Goal: Task Accomplishment & Management: Manage account settings

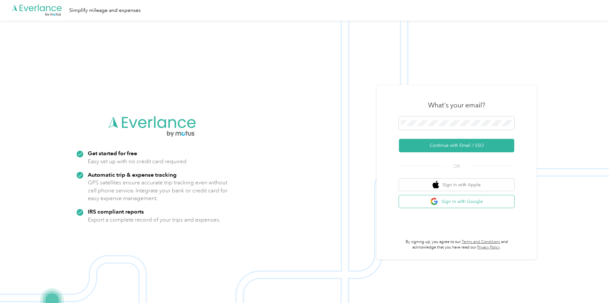
click at [445, 201] on button "Sign in with Google" at bounding box center [456, 201] width 115 height 12
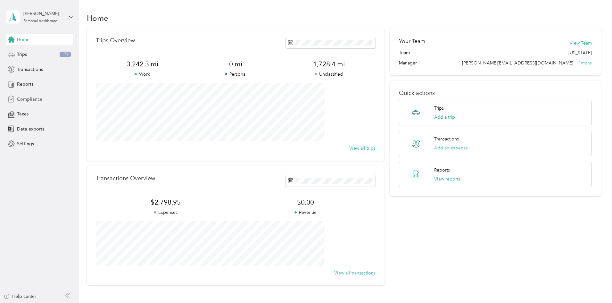
click at [38, 99] on span "Compliance" at bounding box center [29, 99] width 25 height 7
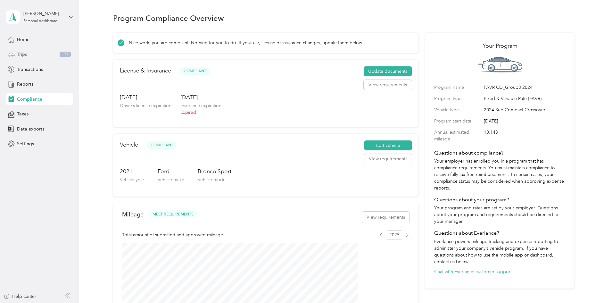
click at [20, 54] on span "Trips" at bounding box center [22, 54] width 10 height 7
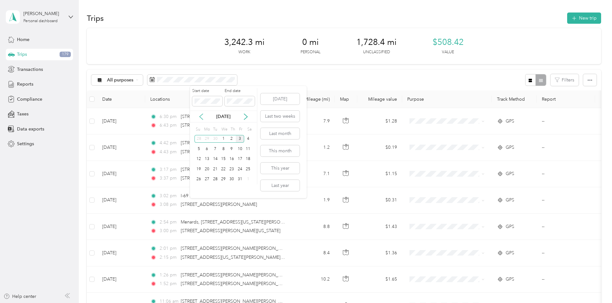
click at [199, 117] on icon at bounding box center [201, 116] width 6 height 6
click at [208, 138] on div "1" at bounding box center [207, 139] width 8 height 8
click at [217, 179] on div "30" at bounding box center [215, 179] width 8 height 8
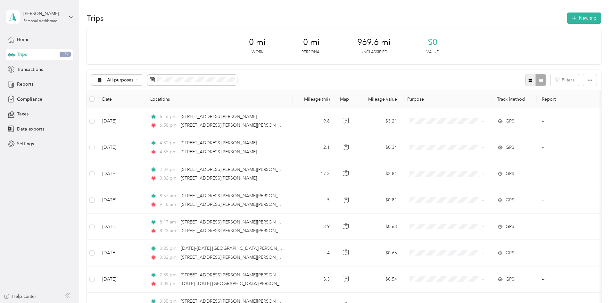
click at [525, 84] on button "button" at bounding box center [530, 80] width 11 height 12
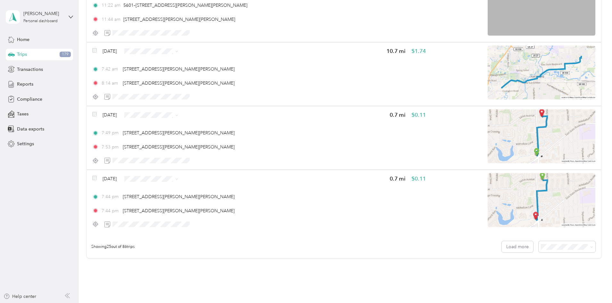
scroll to position [1494, 0]
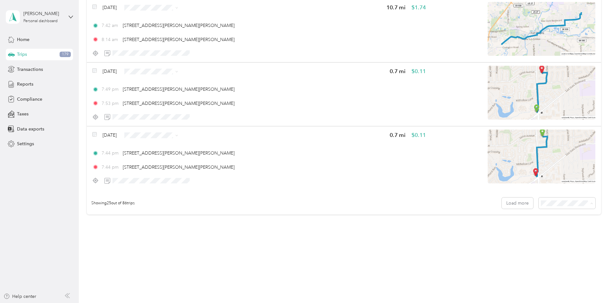
click at [517, 239] on span "100 per load" at bounding box center [512, 237] width 26 height 5
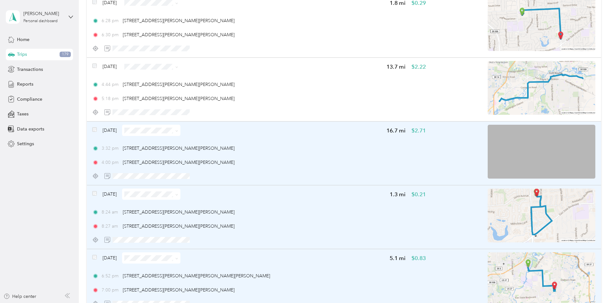
scroll to position [4614, 0]
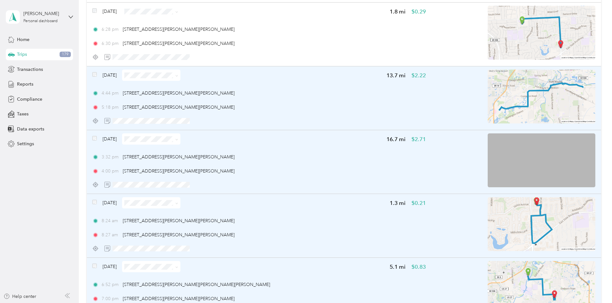
click at [135, 73] on div "[DATE] 13.7 mi $2.22 4:44 pm [STREET_ADDRESS][PERSON_NAME][PERSON_NAME] 5:18 pm…" at bounding box center [344, 98] width 514 height 64
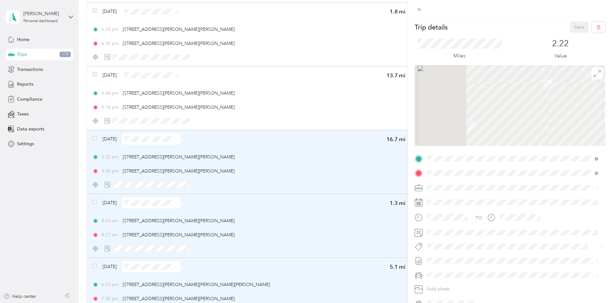
click at [138, 75] on div "Trip details Save This trip cannot be edited because it is either under review,…" at bounding box center [306, 151] width 612 height 303
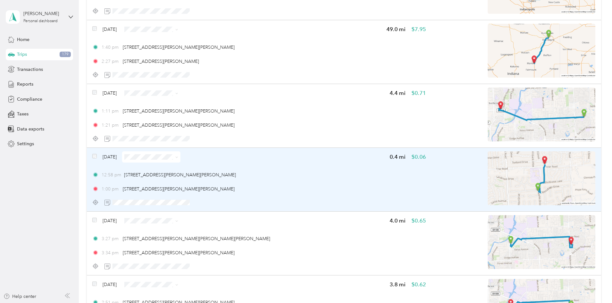
scroll to position [2211, 0]
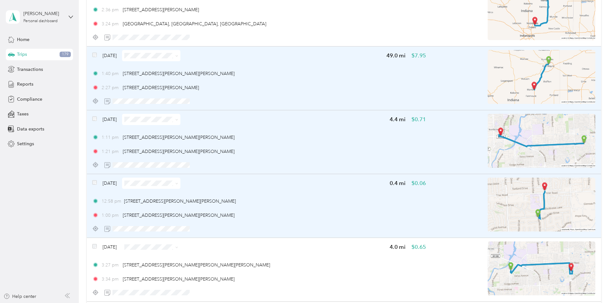
click at [97, 57] on span at bounding box center [94, 55] width 4 height 7
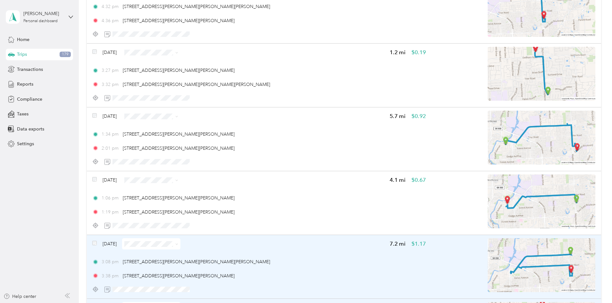
scroll to position [1762, 0]
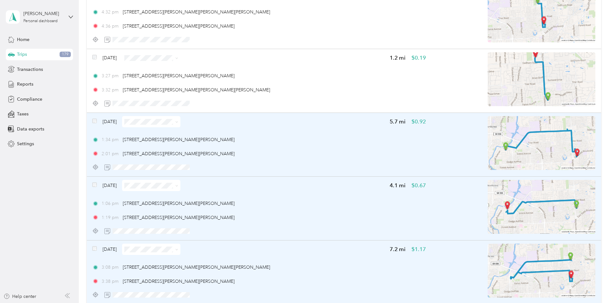
click at [97, 123] on span at bounding box center [94, 121] width 4 height 7
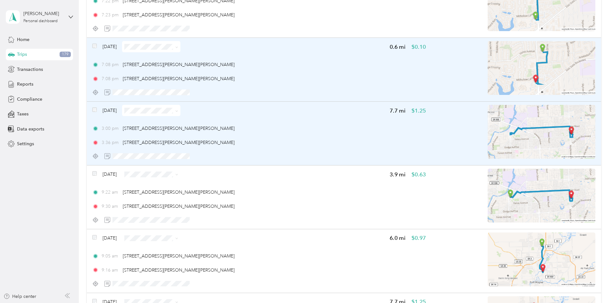
scroll to position [929, 0]
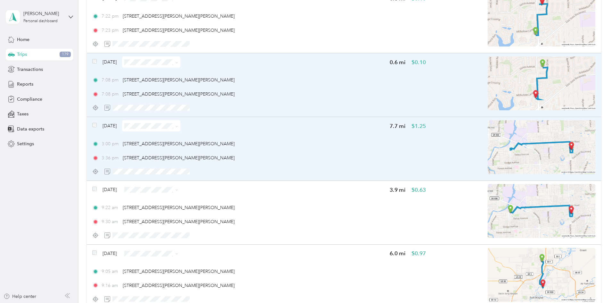
click at [134, 60] on div "[DATE] 0.6 mi $0.10 7:08 pm [STREET_ADDRESS][PERSON_NAME][PERSON_NAME], IN 7:08…" at bounding box center [344, 85] width 514 height 64
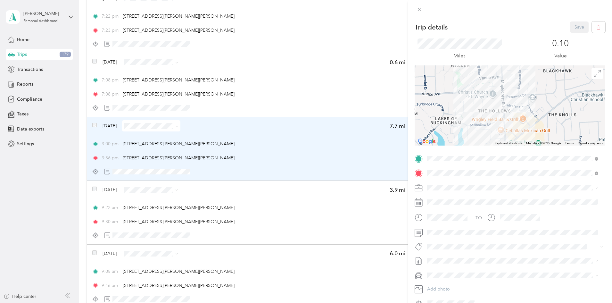
click at [139, 62] on div "Trip details Save This trip cannot be edited because it is either under review,…" at bounding box center [306, 151] width 612 height 303
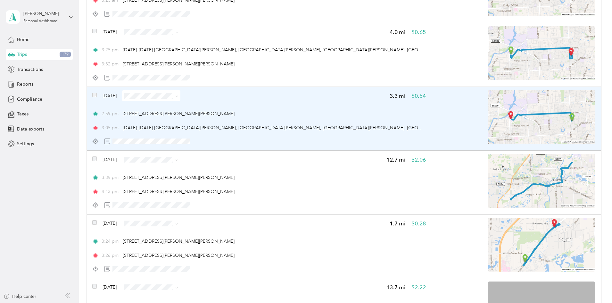
scroll to position [384, 0]
click at [97, 93] on span at bounding box center [94, 96] width 4 height 7
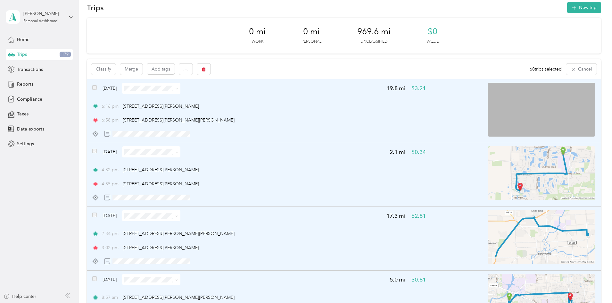
scroll to position [0, 0]
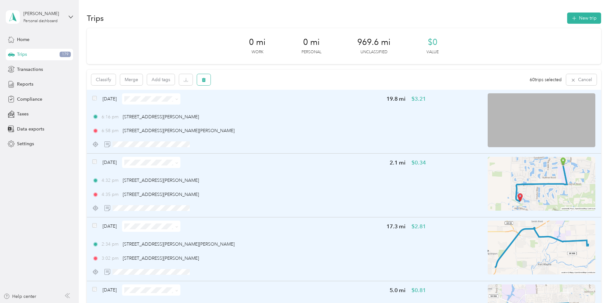
click at [211, 77] on button "button" at bounding box center [203, 79] width 13 height 11
click at [295, 107] on button "Yes" at bounding box center [295, 106] width 12 height 10
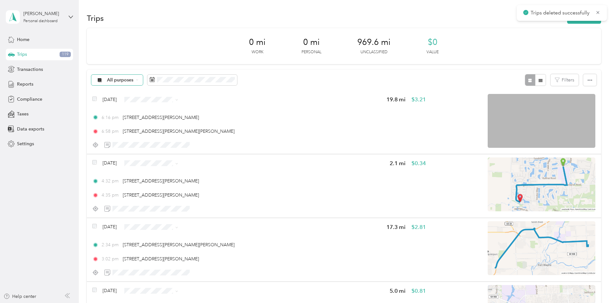
click at [134, 80] on span "All purposes" at bounding box center [120, 80] width 27 height 4
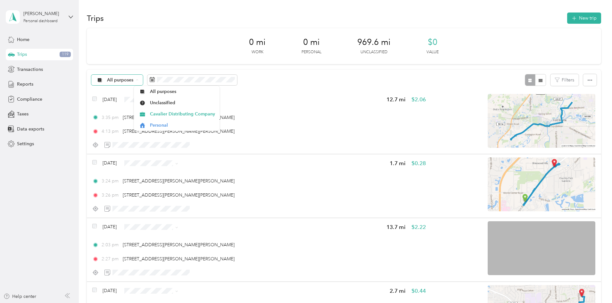
click at [134, 80] on span "All purposes" at bounding box center [120, 80] width 27 height 4
click at [303, 79] on div "All purposes Filters" at bounding box center [344, 80] width 514 height 21
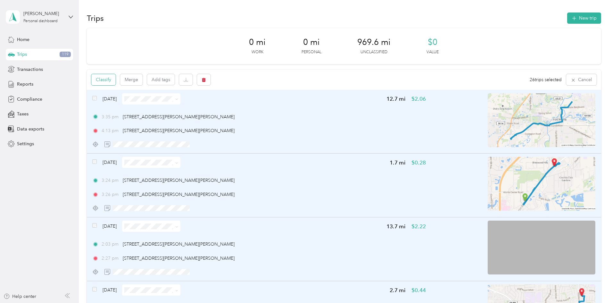
click at [116, 80] on button "Classify" at bounding box center [103, 79] width 24 height 11
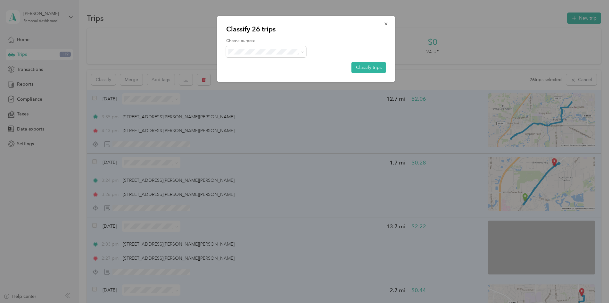
click at [260, 63] on span "Cavalier Distributing Company" at bounding box center [274, 63] width 65 height 7
click at [364, 66] on button "Classify trips" at bounding box center [368, 67] width 35 height 11
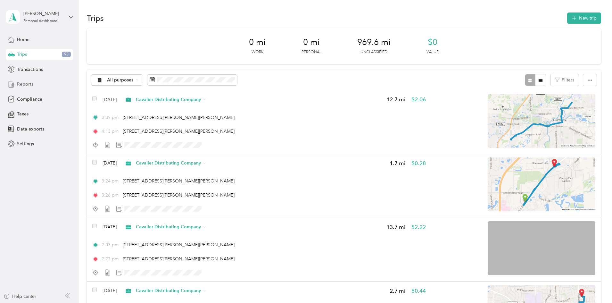
click at [28, 84] on span "Reports" at bounding box center [25, 84] width 16 height 7
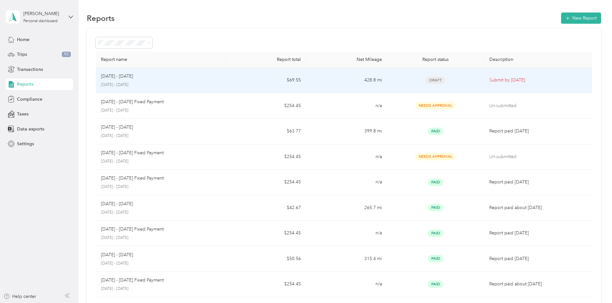
click at [133, 74] on p "[DATE] - [DATE]" at bounding box center [117, 76] width 32 height 7
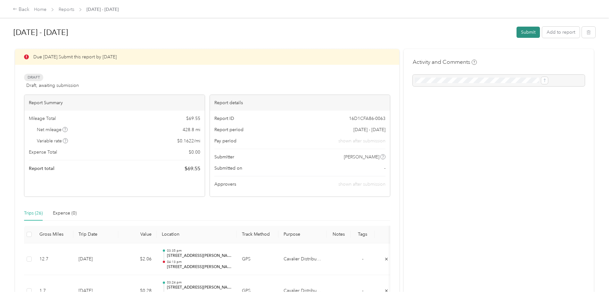
click at [516, 33] on button "Submit" at bounding box center [527, 32] width 23 height 11
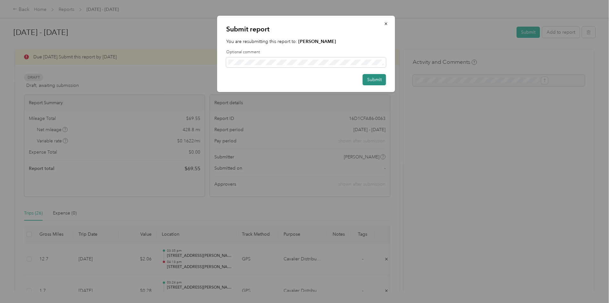
click at [372, 78] on button "Submit" at bounding box center [374, 79] width 23 height 11
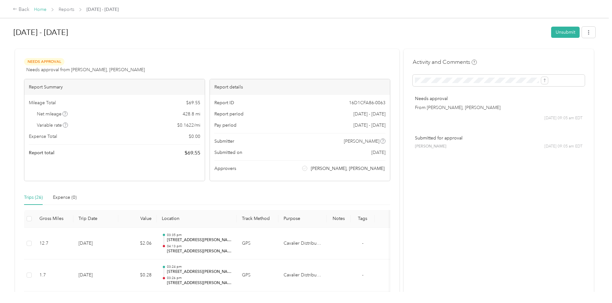
click at [46, 10] on link "Home" at bounding box center [40, 9] width 12 height 5
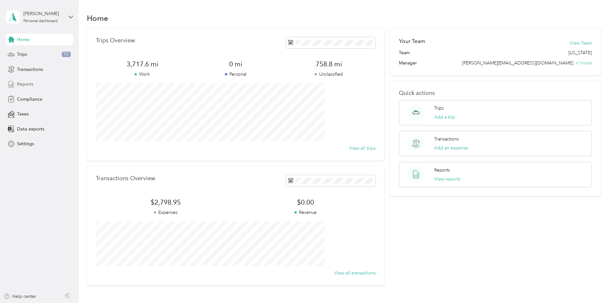
click at [30, 85] on span "Reports" at bounding box center [25, 84] width 16 height 7
